Goal: Task Accomplishment & Management: Use online tool/utility

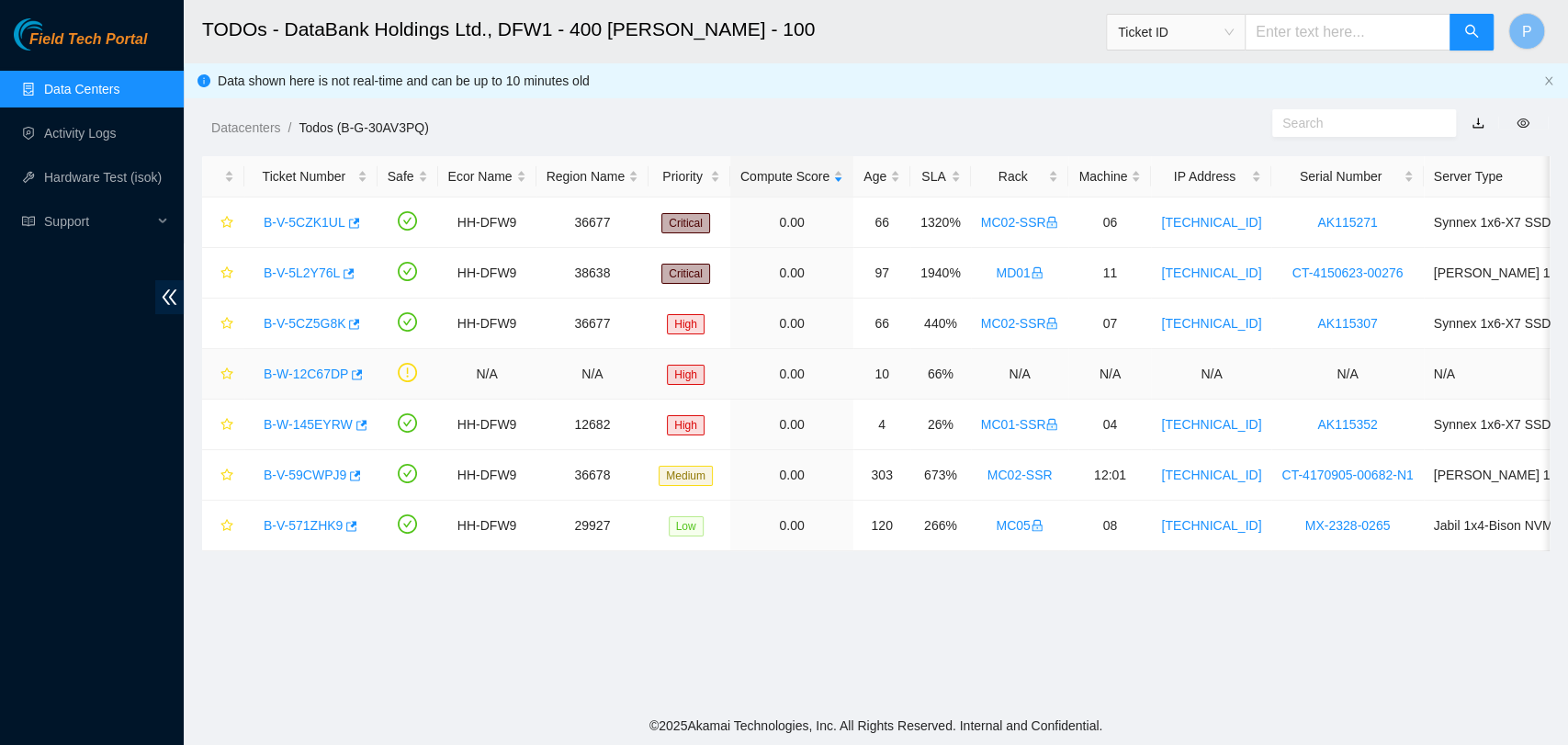
click at [312, 372] on link "B-W-12C67DP" at bounding box center [306, 374] width 85 height 15
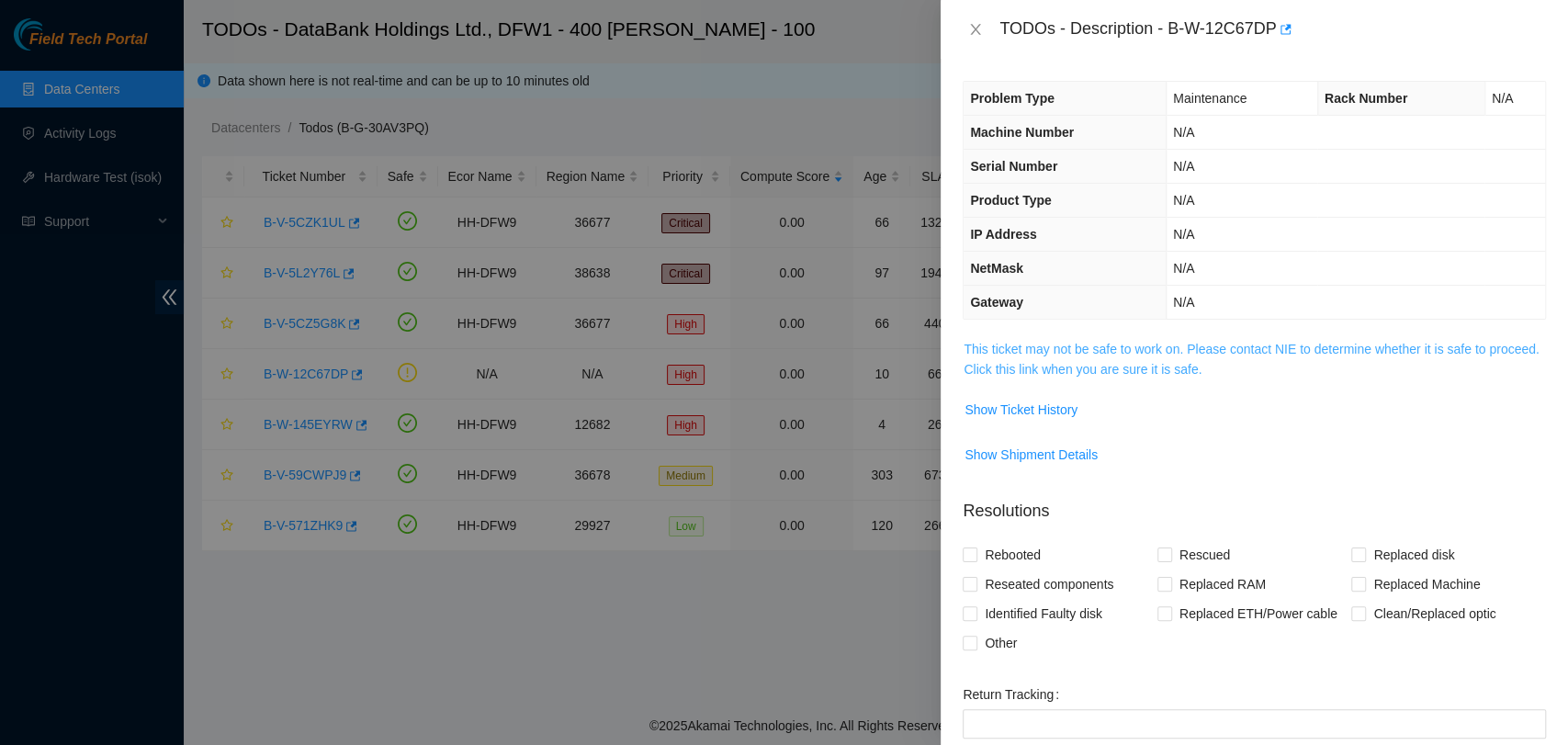
click at [1149, 370] on link "This ticket may not be safe to work on. Please contact NIE to determine whether…" at bounding box center [1251, 360] width 575 height 35
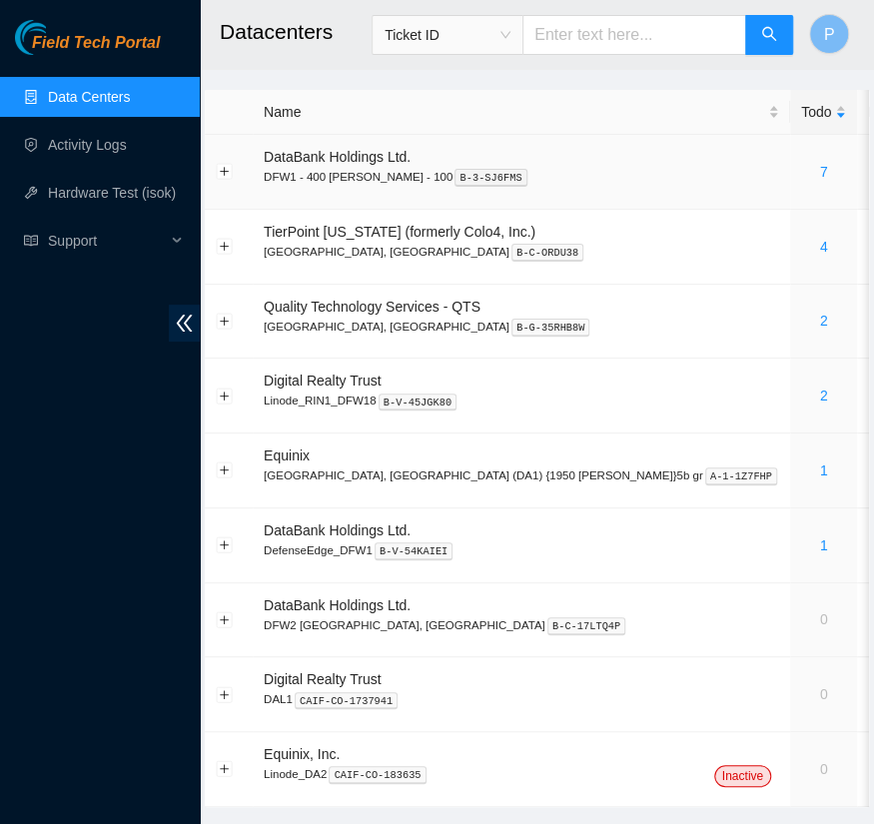
click at [790, 191] on td "7" at bounding box center [823, 172] width 67 height 75
